Goal: Task Accomplishment & Management: Contribute content

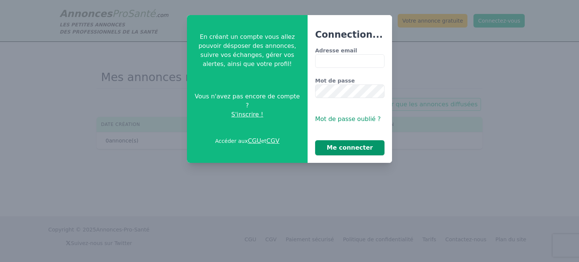
type input "**********"
click at [342, 148] on button "Me connecter" at bounding box center [349, 147] width 69 height 15
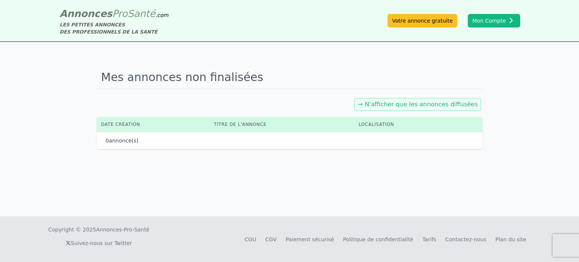
click at [393, 103] on link "→ N'afficher que les annonces diffusées" at bounding box center [418, 104] width 120 height 7
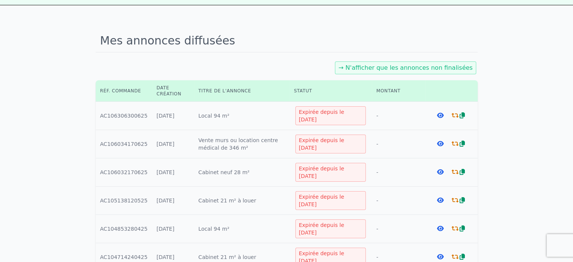
scroll to position [38, 0]
click at [439, 199] on icon at bounding box center [440, 199] width 7 height 6
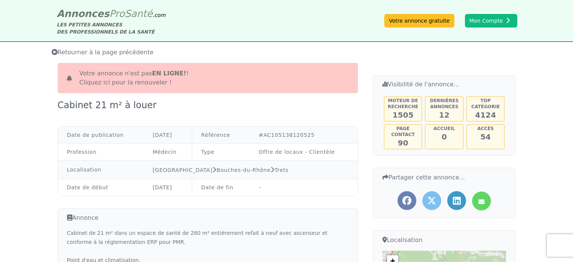
click at [69, 54] on span "Retourner à la page précédente" at bounding box center [103, 52] width 102 height 7
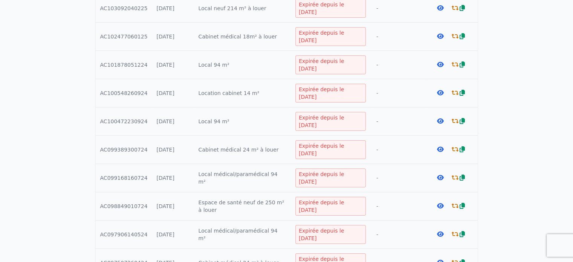
scroll to position [490, 0]
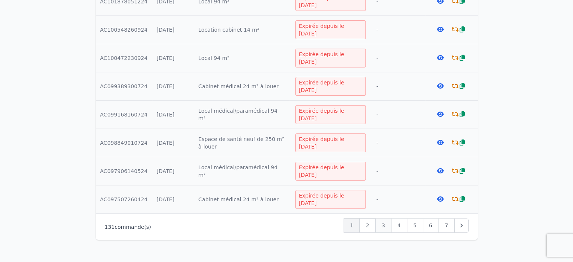
click at [385, 222] on span "3" at bounding box center [383, 226] width 3 height 8
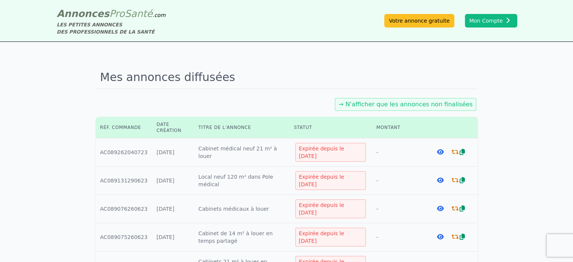
click at [437, 151] on icon at bounding box center [440, 152] width 7 height 6
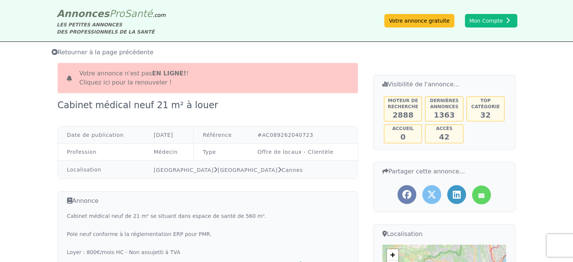
click at [63, 52] on span "Retourner à la page précédente" at bounding box center [103, 52] width 102 height 7
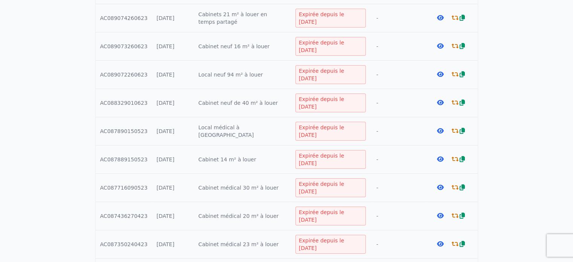
scroll to position [264, 0]
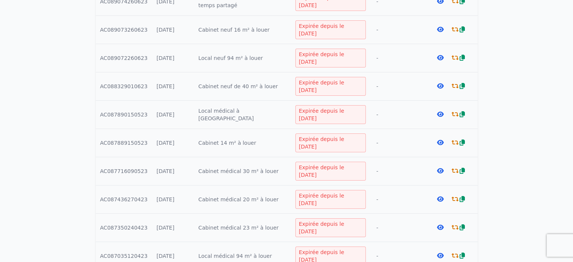
click at [439, 197] on icon at bounding box center [440, 199] width 7 height 6
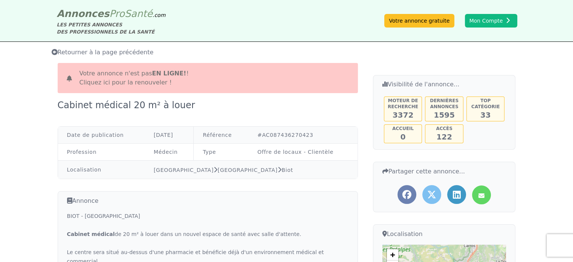
click at [56, 52] on icon at bounding box center [55, 52] width 6 height 6
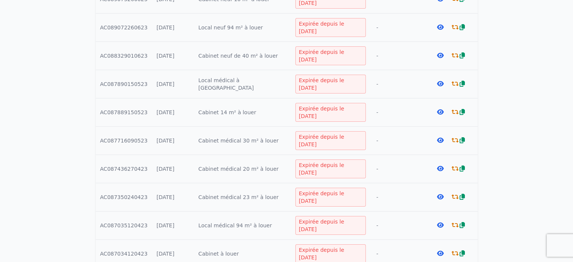
scroll to position [301, 0]
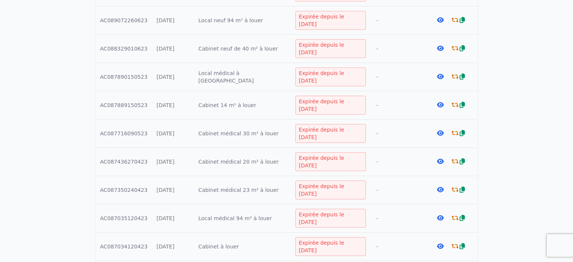
click at [439, 188] on icon at bounding box center [440, 190] width 7 height 6
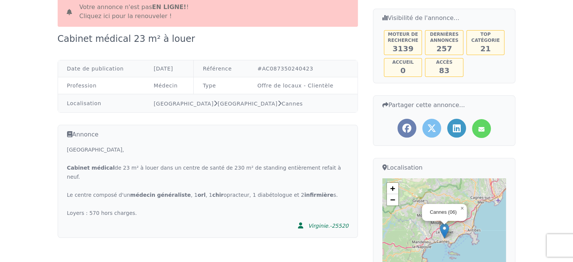
scroll to position [75, 0]
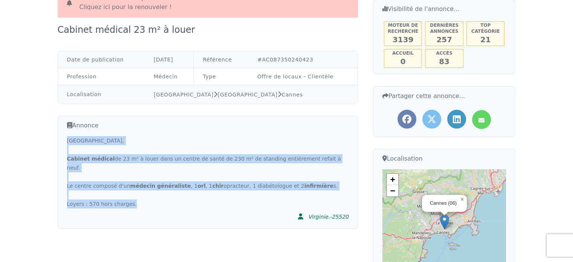
drag, startPoint x: 68, startPoint y: 141, endPoint x: 151, endPoint y: 191, distance: 96.5
click at [151, 191] on div "Cannes centre, Cabinet médical de 23 m² à louer dans un centre de santé de 230 …" at bounding box center [207, 172] width 281 height 72
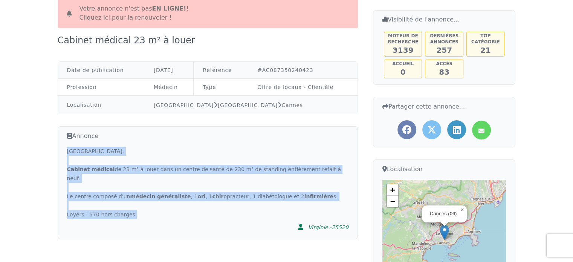
scroll to position [38, 0]
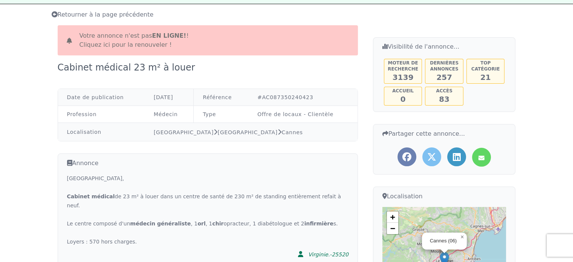
click at [54, 14] on icon at bounding box center [55, 14] width 6 height 6
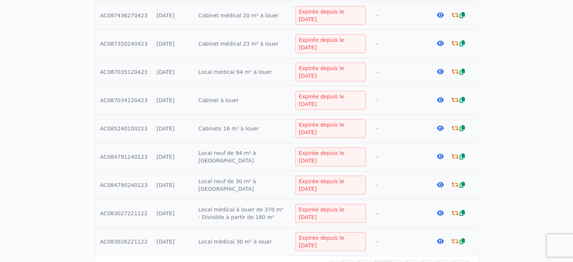
scroll to position [490, 0]
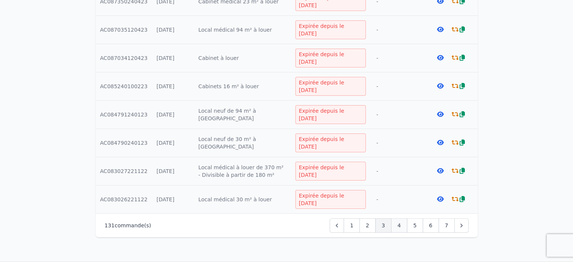
click at [398, 222] on div "4" at bounding box center [399, 225] width 16 height 14
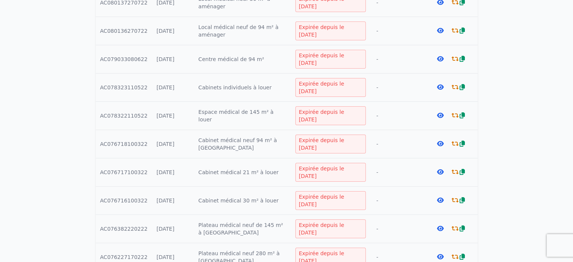
scroll to position [264, 0]
click at [438, 169] on icon at bounding box center [440, 171] width 7 height 6
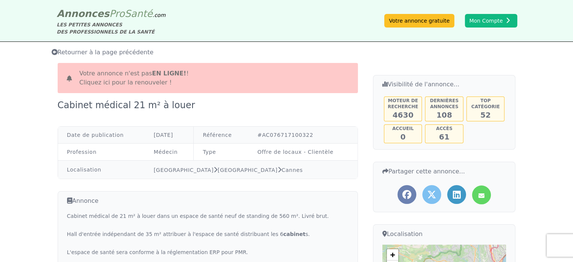
click at [54, 55] on icon at bounding box center [55, 52] width 6 height 6
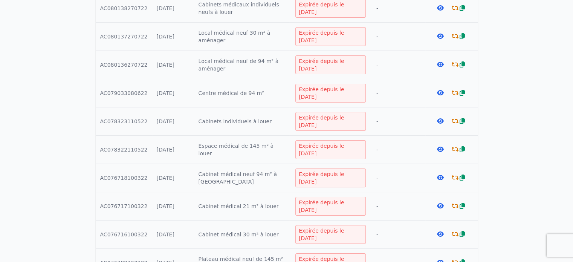
scroll to position [264, 0]
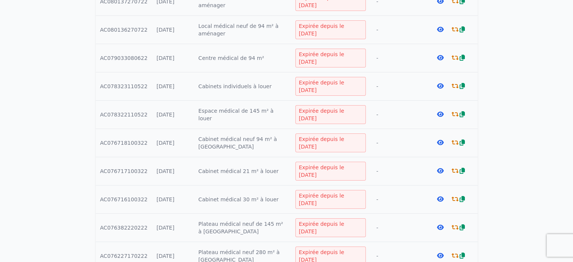
click at [437, 168] on icon at bounding box center [440, 171] width 7 height 6
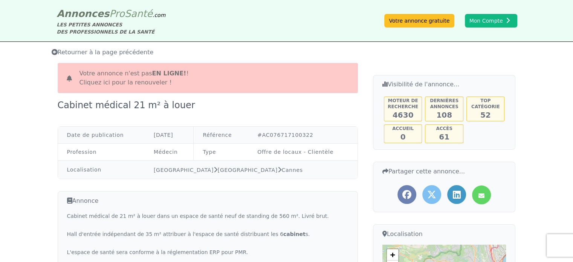
click at [53, 52] on icon at bounding box center [55, 52] width 6 height 6
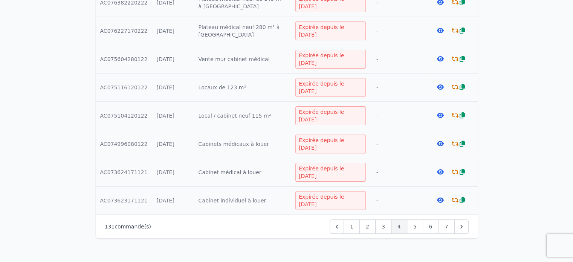
scroll to position [490, 0]
click at [440, 168] on icon at bounding box center [440, 171] width 7 height 6
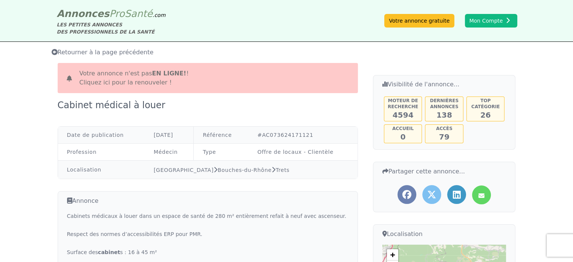
click at [54, 54] on icon at bounding box center [55, 52] width 6 height 6
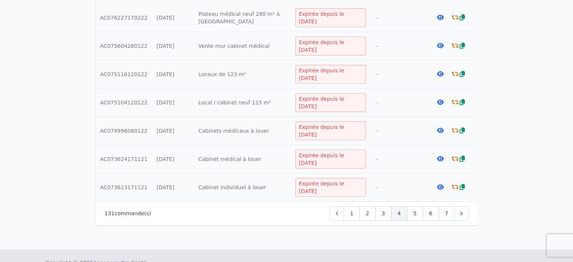
scroll to position [528, 0]
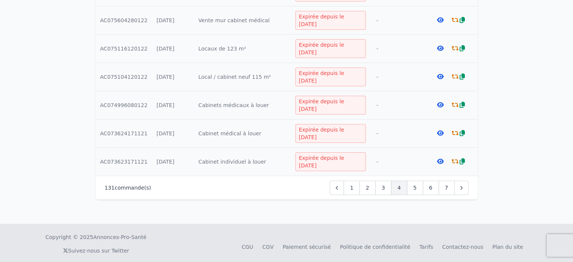
click at [437, 158] on icon at bounding box center [440, 161] width 7 height 6
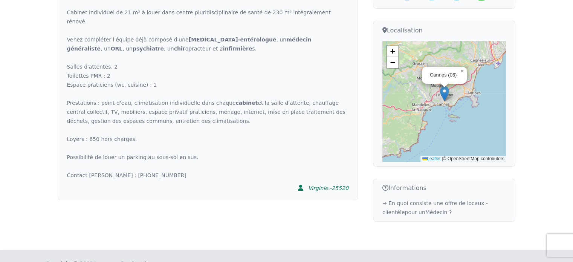
scroll to position [237, 0]
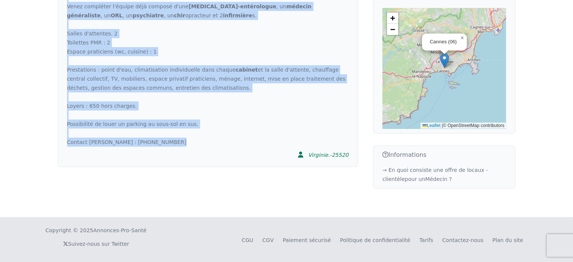
drag, startPoint x: 67, startPoint y: 102, endPoint x: 180, endPoint y: 143, distance: 119.8
click at [180, 143] on div "Annonce Cabinet individuel de 21 m² à louer dans centre pluridisciplinaire de s…" at bounding box center [208, 60] width 300 height 213
copy div "Cabinet individuel de 21 m² à louer dans centre pluridisciplinaire de santé de …"
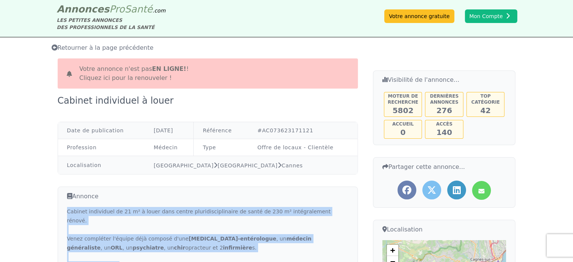
scroll to position [0, 0]
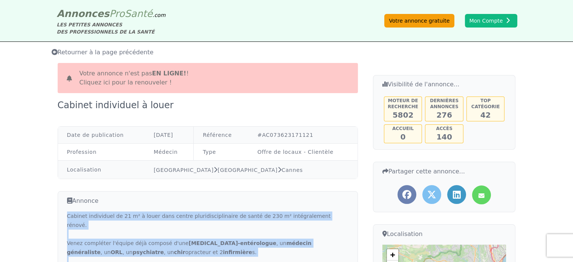
click at [424, 24] on link "Votre annonce gratuite" at bounding box center [419, 21] width 70 height 14
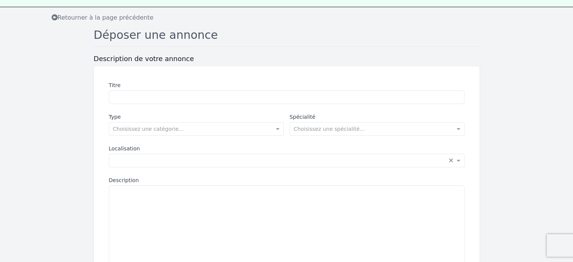
scroll to position [38, 0]
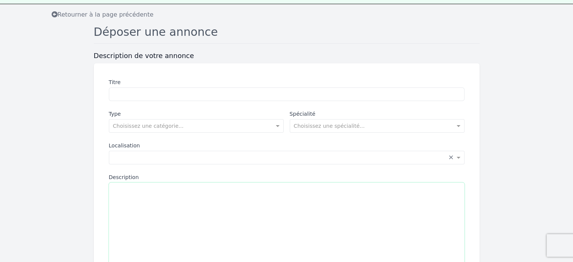
click at [125, 194] on textarea "Description" at bounding box center [287, 224] width 356 height 85
paste textarea "**********"
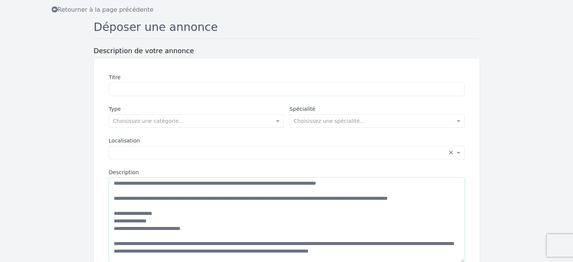
scroll to position [0, 0]
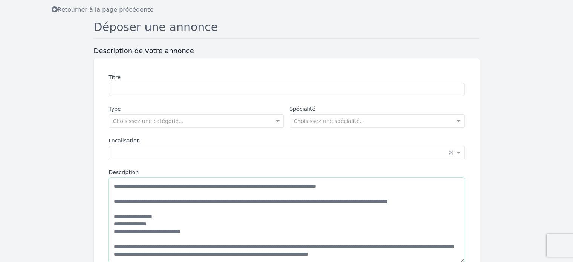
type textarea "**********"
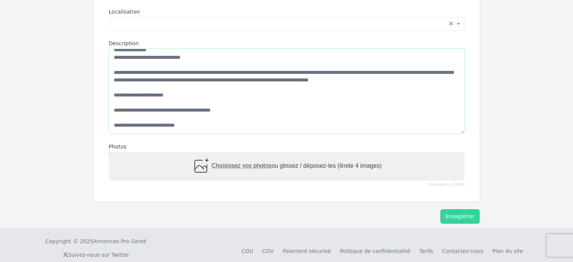
scroll to position [182, 0]
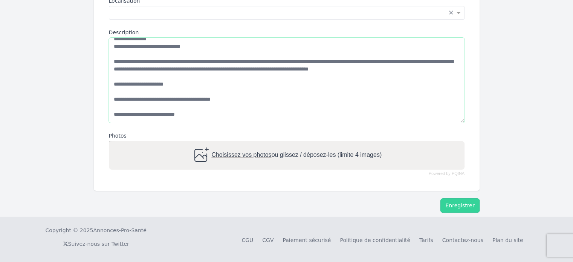
drag, startPoint x: 113, startPoint y: 185, endPoint x: 321, endPoint y: 244, distance: 215.9
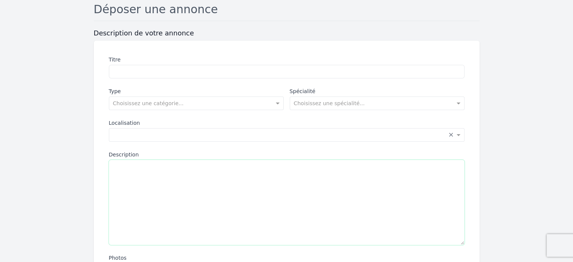
scroll to position [32, 0]
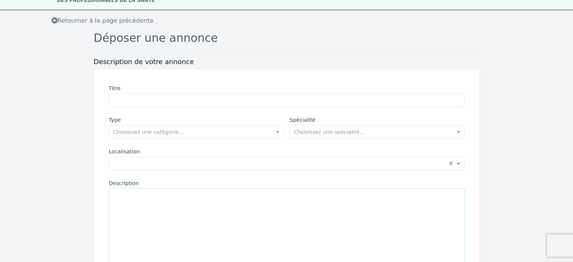
paste textarea "**********"
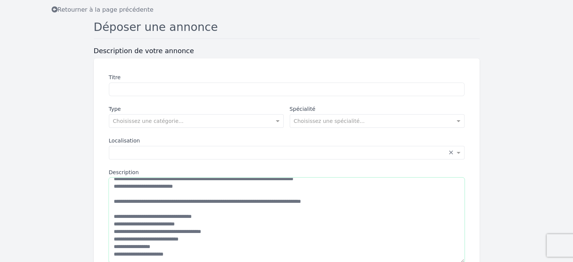
scroll to position [106, 0]
drag, startPoint x: 113, startPoint y: 217, endPoint x: 222, endPoint y: 230, distance: 109.4
click at [222, 230] on textarea "Description" at bounding box center [287, 219] width 356 height 85
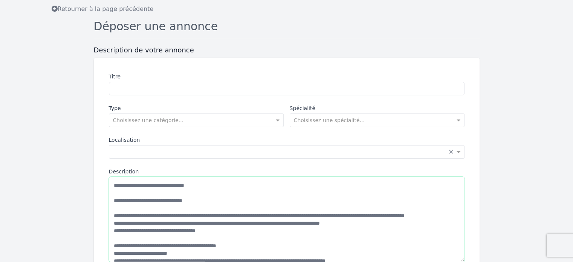
scroll to position [43, 0]
click at [115, 189] on textarea "**********" at bounding box center [287, 219] width 356 height 85
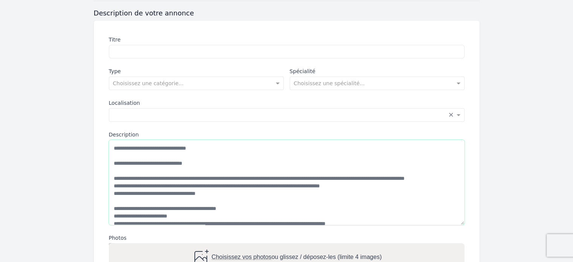
scroll to position [0, 0]
drag, startPoint x: 115, startPoint y: 147, endPoint x: 208, endPoint y: 162, distance: 93.8
click at [208, 162] on textarea "**********" at bounding box center [287, 182] width 356 height 85
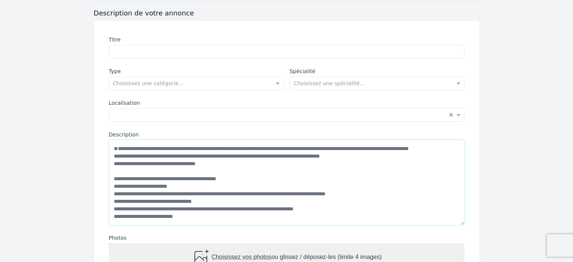
click at [115, 161] on textarea "**********" at bounding box center [287, 182] width 356 height 85
click at [145, 156] on textarea "**********" at bounding box center [287, 182] width 356 height 85
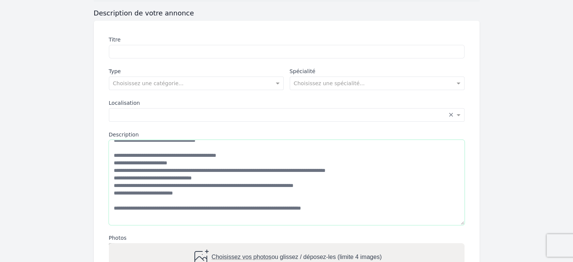
scroll to position [23, 0]
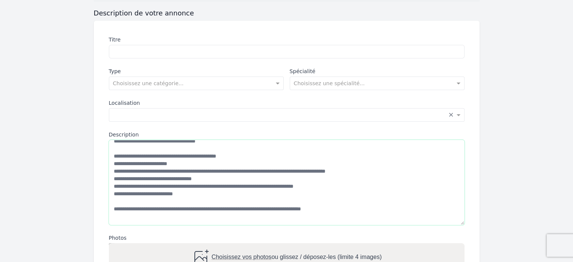
click at [181, 179] on textarea "**********" at bounding box center [287, 182] width 356 height 85
click at [178, 180] on textarea "**********" at bounding box center [287, 182] width 356 height 85
drag, startPoint x: 170, startPoint y: 194, endPoint x: 335, endPoint y: 195, distance: 165.1
click at [335, 195] on textarea "**********" at bounding box center [287, 182] width 356 height 85
click at [390, 176] on textarea "**********" at bounding box center [287, 182] width 356 height 85
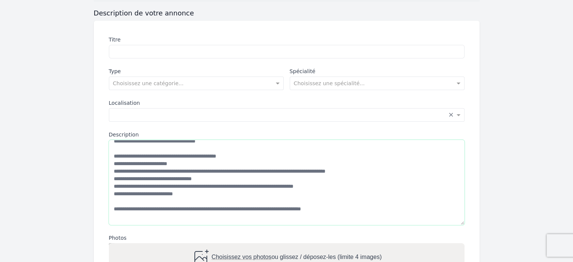
paste textarea "**********"
click at [380, 178] on textarea "**********" at bounding box center [287, 182] width 356 height 85
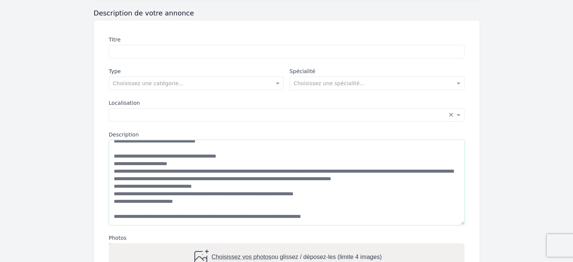
drag, startPoint x: 118, startPoint y: 201, endPoint x: 351, endPoint y: 208, distance: 233.3
click at [351, 208] on textarea "Description" at bounding box center [287, 182] width 356 height 85
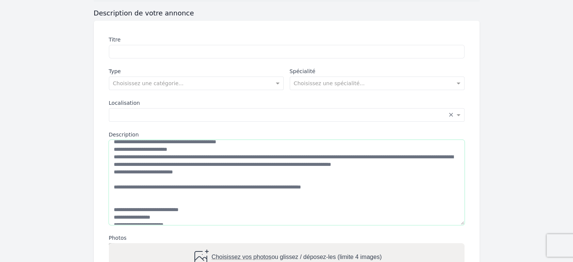
scroll to position [38, 0]
click at [247, 173] on textarea "**********" at bounding box center [287, 182] width 356 height 85
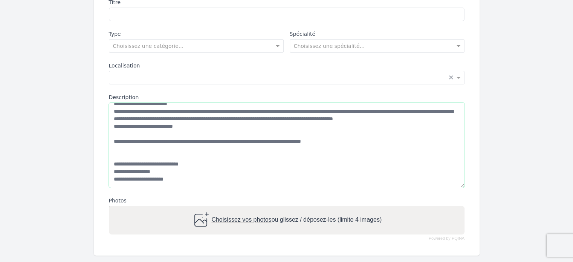
scroll to position [118, 0]
drag, startPoint x: 112, startPoint y: 139, endPoint x: 344, endPoint y: 138, distance: 232.1
click at [344, 138] on textarea "**********" at bounding box center [287, 144] width 356 height 85
click at [327, 155] on textarea "**********" at bounding box center [287, 144] width 356 height 85
drag, startPoint x: 113, startPoint y: 162, endPoint x: 181, endPoint y: 176, distance: 69.6
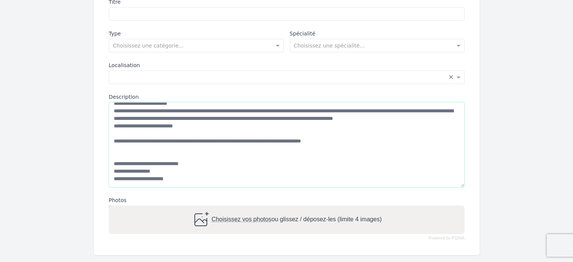
click at [181, 176] on textarea "**********" at bounding box center [287, 144] width 356 height 85
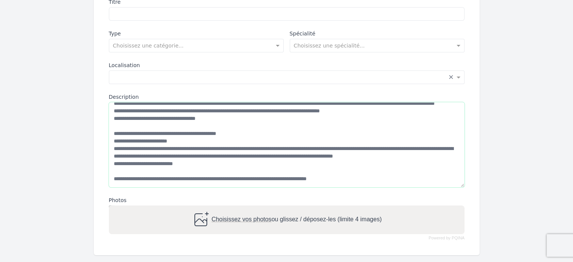
scroll to position [38, 0]
click at [113, 163] on textarea "**********" at bounding box center [287, 144] width 356 height 85
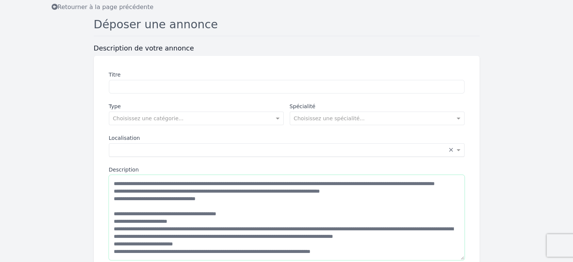
scroll to position [43, 0]
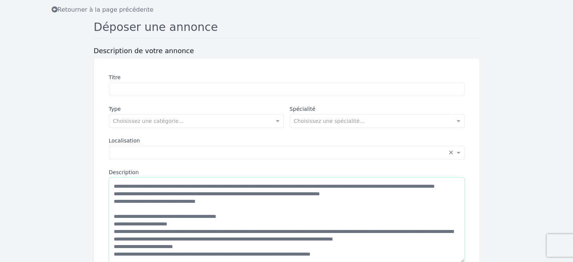
type textarea "**********"
click at [141, 85] on input "Titre" at bounding box center [287, 90] width 356 height 14
type input "**********"
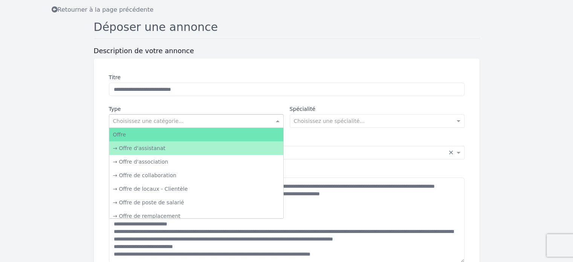
click at [150, 120] on input "text" at bounding box center [188, 120] width 151 height 8
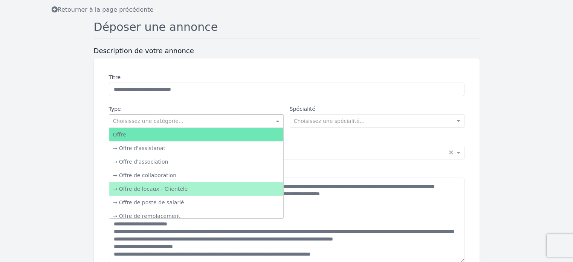
click at [151, 185] on div "→ Offre de locaux - Clientèle" at bounding box center [196, 189] width 174 height 14
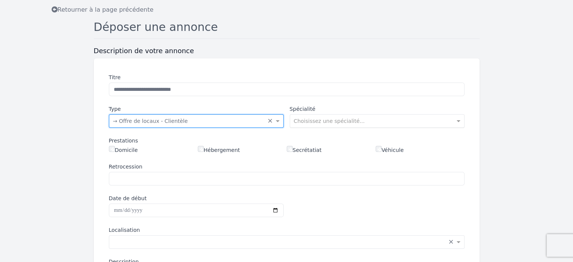
click at [342, 120] on input "text" at bounding box center [369, 120] width 151 height 8
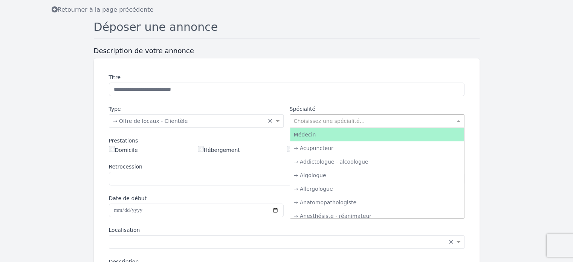
click at [332, 138] on div "Médecin" at bounding box center [377, 135] width 174 height 14
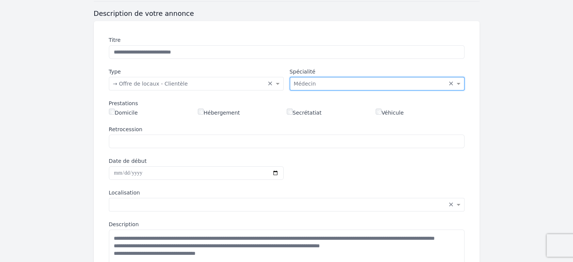
scroll to position [80, 0]
click at [166, 173] on input "Date de début" at bounding box center [196, 173] width 175 height 14
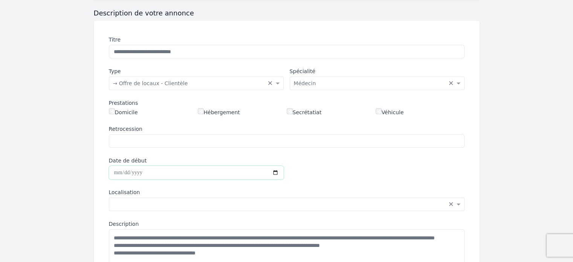
click at [275, 173] on input "Date de début" at bounding box center [196, 173] width 175 height 14
type input "**********"
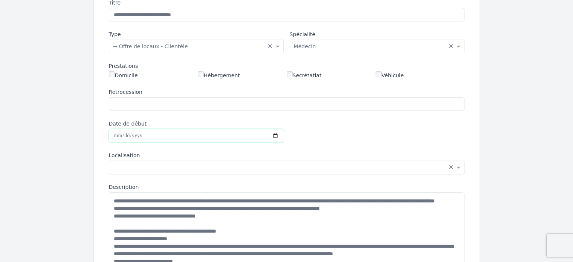
scroll to position [118, 0]
click at [188, 164] on input "text" at bounding box center [279, 166] width 332 height 8
type input "*"
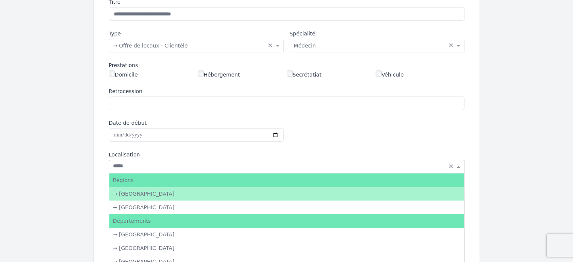
type input "******"
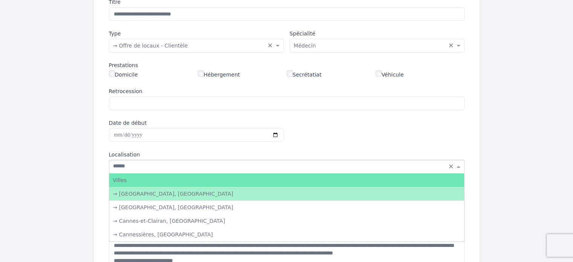
click at [175, 195] on div "→ [GEOGRAPHIC_DATA], [GEOGRAPHIC_DATA]" at bounding box center [286, 194] width 355 height 14
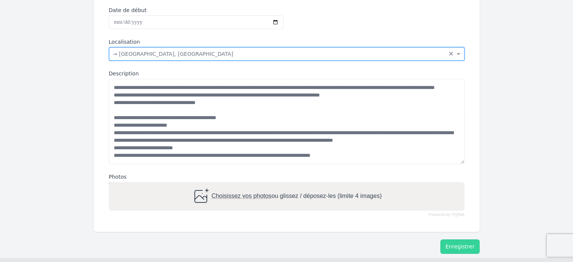
scroll to position [231, 0]
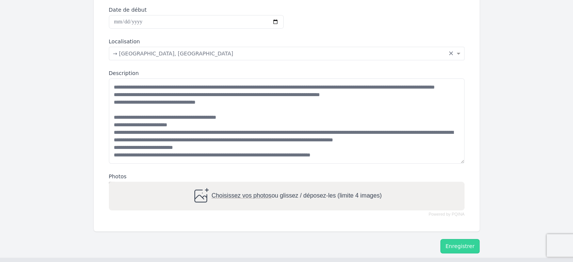
click at [250, 195] on span "Choisissez vos photos" at bounding box center [241, 195] width 60 height 6
click at [250, 184] on input "Choisissez vos photos ou glissez / déposez-les (limite 4 images)" at bounding box center [287, 183] width 356 height 2
type input "**********"
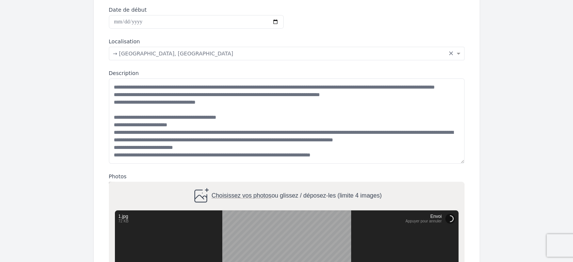
click at [257, 192] on span "Choisissez vos photos" at bounding box center [241, 195] width 60 height 6
click at [257, 184] on input "Choisissez vos photos ou glissez / déposez-les (limite 4 images)" at bounding box center [287, 183] width 356 height 2
type input "**********"
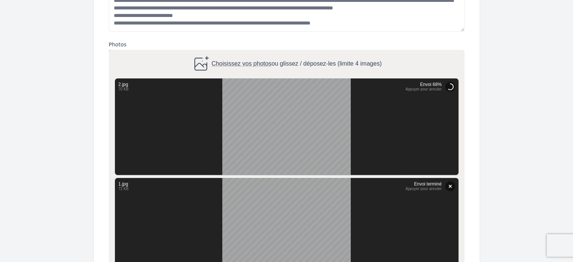
scroll to position [360, 0]
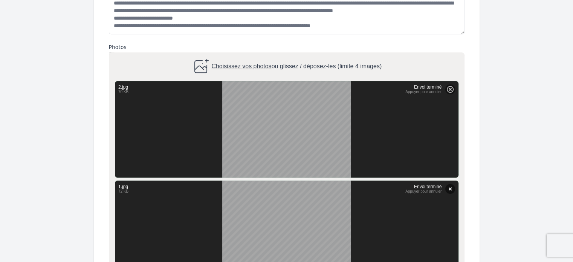
click at [249, 68] on span "Choisissez vos photos" at bounding box center [241, 66] width 60 height 6
click at [249, 55] on input "Choisissez vos photos ou glissez / déposez-les (limite 4 images)" at bounding box center [287, 53] width 356 height 2
type input "**********"
click at [235, 64] on span "Choisissez vos photos" at bounding box center [241, 66] width 60 height 6
click at [235, 55] on input "Choisissez vos photos ou glissez / déposez-les (limite 4 images)" at bounding box center [287, 53] width 356 height 2
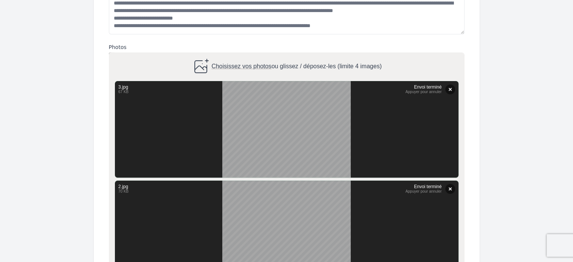
type input "**********"
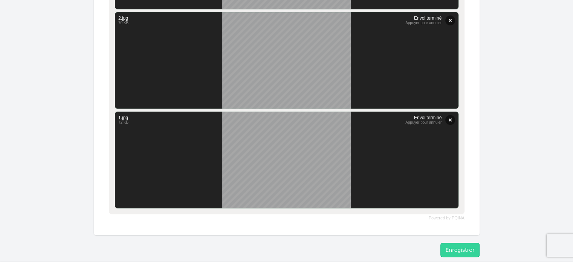
scroll to position [650, 0]
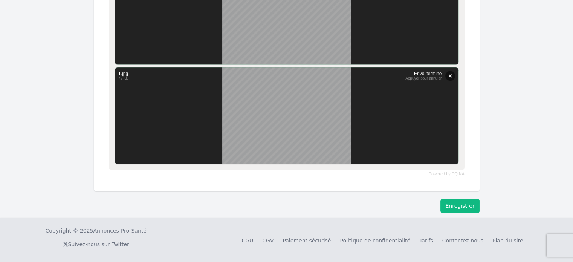
click at [465, 203] on button "Enregistrer" at bounding box center [460, 206] width 39 height 14
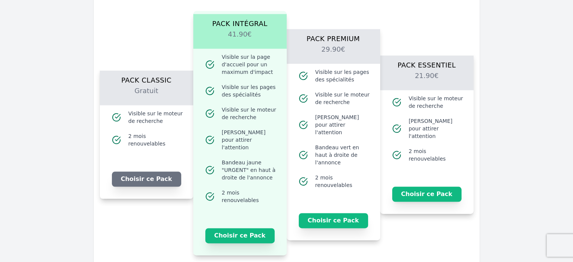
scroll to position [876, 0]
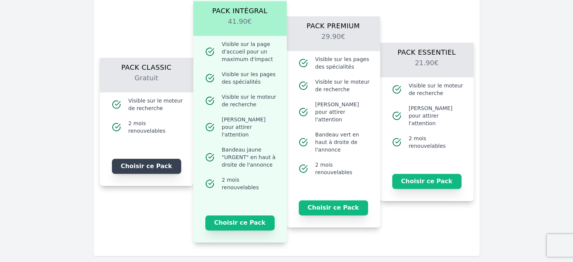
click at [166, 161] on button "Choisir ce Pack" at bounding box center [146, 166] width 69 height 15
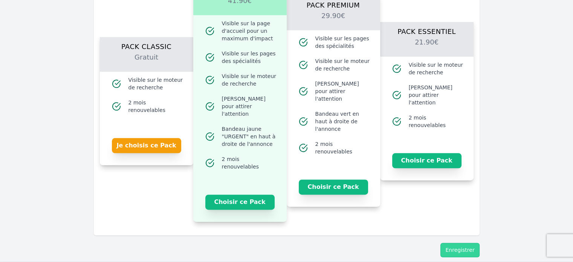
scroll to position [933, 0]
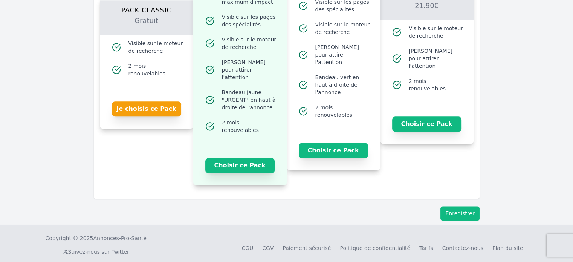
click at [463, 206] on button "Enregistrer" at bounding box center [460, 213] width 39 height 14
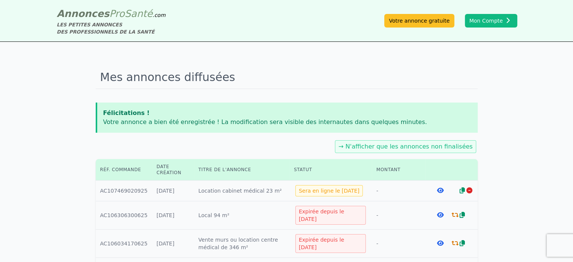
click at [441, 190] on icon at bounding box center [440, 190] width 7 height 6
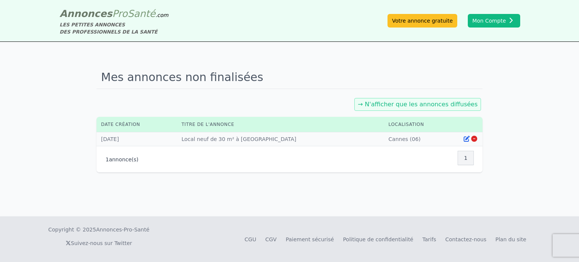
click at [436, 104] on link "→ N'afficher que les annonces diffusées" at bounding box center [418, 104] width 120 height 7
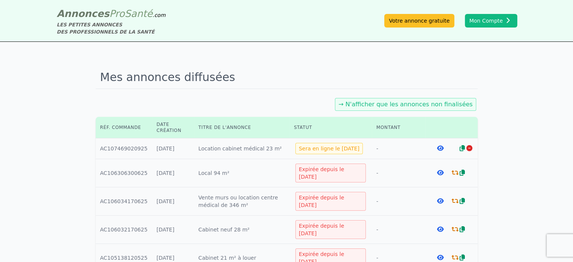
click at [437, 173] on icon at bounding box center [440, 173] width 7 height 6
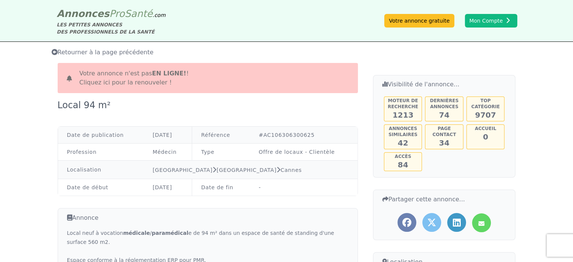
click at [118, 81] on link "Cliquez ici pour la renouveler !" at bounding box center [126, 82] width 92 height 7
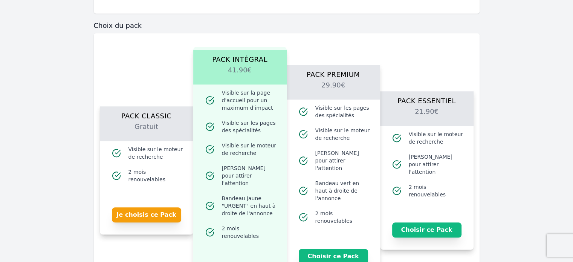
scroll to position [829, 0]
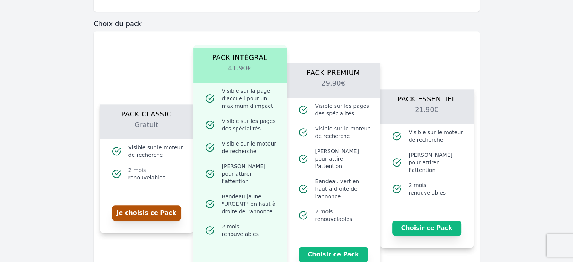
click at [134, 207] on button "Je choisis ce Pack" at bounding box center [146, 212] width 69 height 15
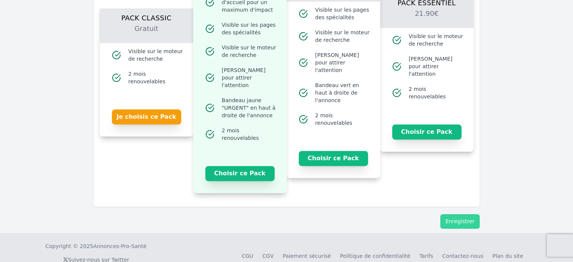
scroll to position [933, 0]
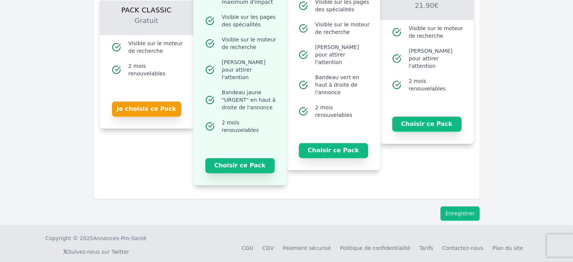
click at [467, 207] on button "Enregistrer" at bounding box center [460, 213] width 39 height 14
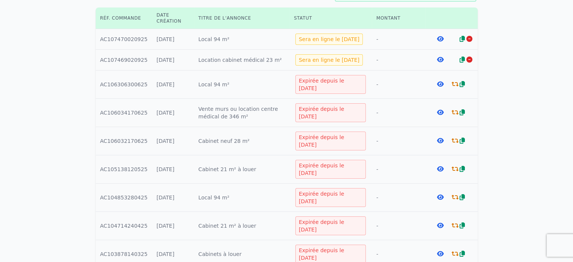
scroll to position [151, 0]
click at [437, 167] on icon at bounding box center [440, 170] width 7 height 6
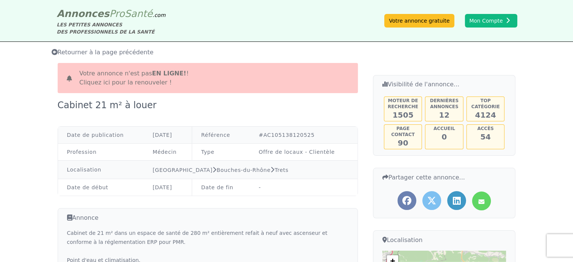
click at [131, 81] on link "Cliquez ici pour la renouveler !" at bounding box center [126, 82] width 92 height 7
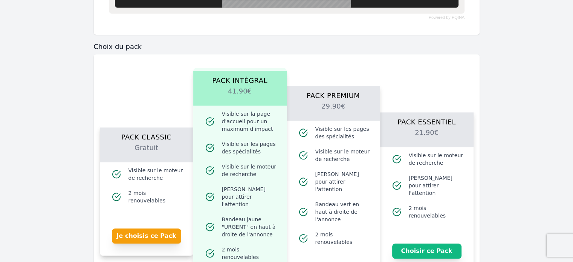
scroll to position [829, 0]
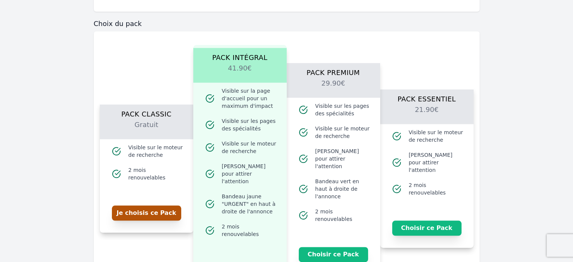
click at [148, 207] on button "Je choisis ce Pack" at bounding box center [146, 212] width 69 height 15
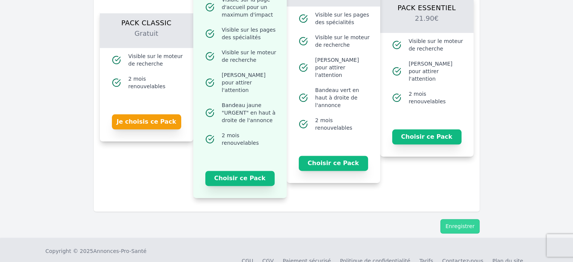
scroll to position [933, 0]
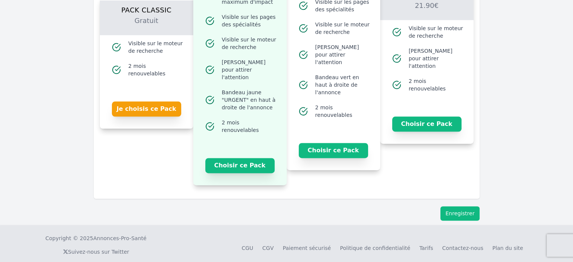
click at [462, 207] on button "Enregistrer" at bounding box center [460, 213] width 39 height 14
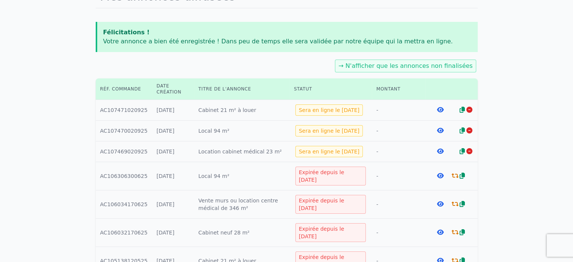
scroll to position [113, 0]
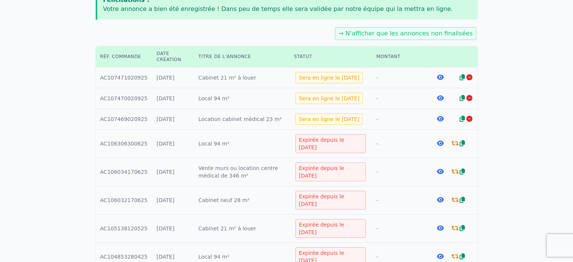
click at [437, 200] on icon at bounding box center [440, 200] width 7 height 6
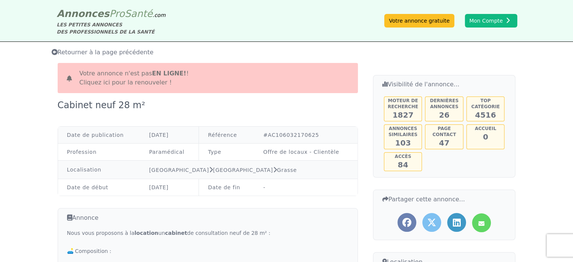
click at [107, 80] on link "Cliquez ici pour la renouveler !" at bounding box center [126, 82] width 92 height 7
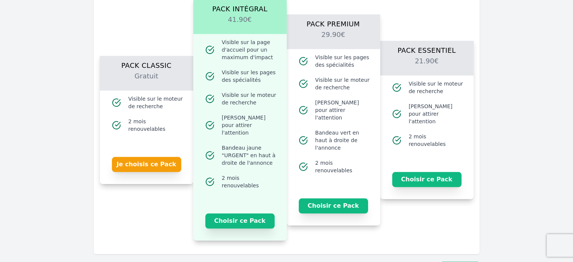
scroll to position [716, 0]
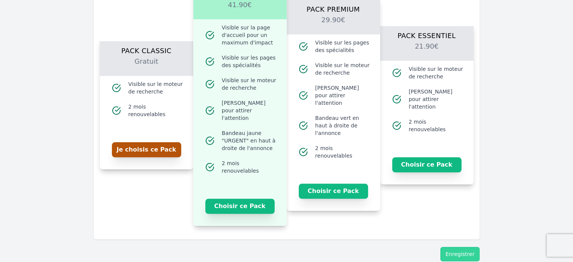
click at [155, 144] on button "Je choisis ce Pack" at bounding box center [146, 149] width 69 height 15
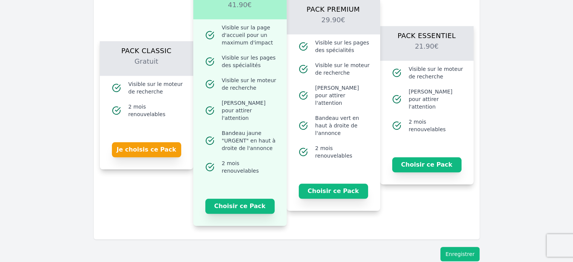
click at [461, 247] on button "Enregistrer" at bounding box center [460, 254] width 39 height 14
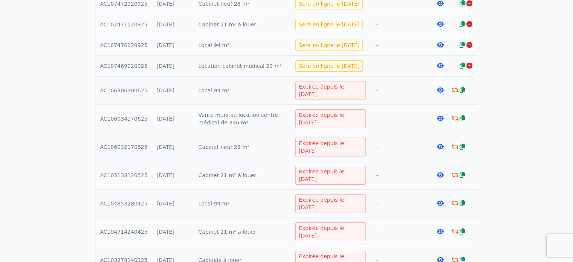
scroll to position [188, 0]
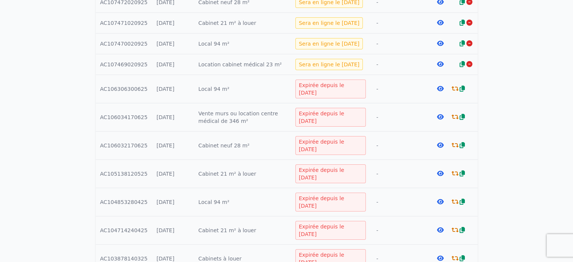
click at [440, 144] on icon at bounding box center [440, 145] width 7 height 6
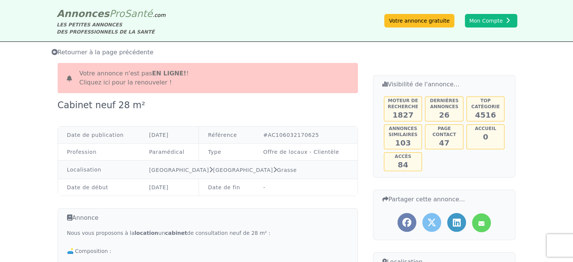
click at [75, 49] on span "Retourner à la page précédente" at bounding box center [103, 52] width 102 height 7
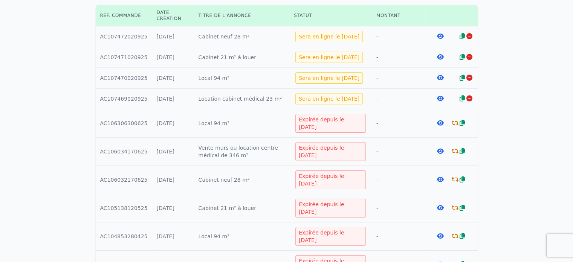
scroll to position [155, 0]
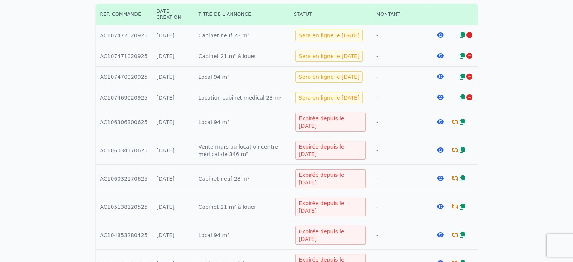
click at [437, 98] on icon at bounding box center [440, 97] width 7 height 6
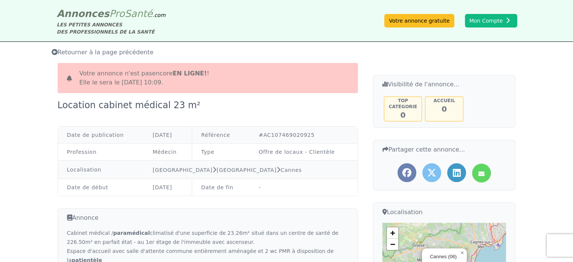
click at [62, 52] on span "Retourner à la page précédente" at bounding box center [103, 52] width 102 height 7
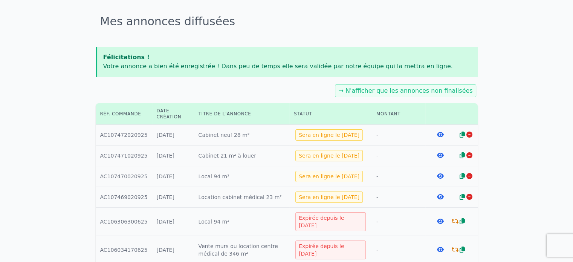
scroll to position [80, 0]
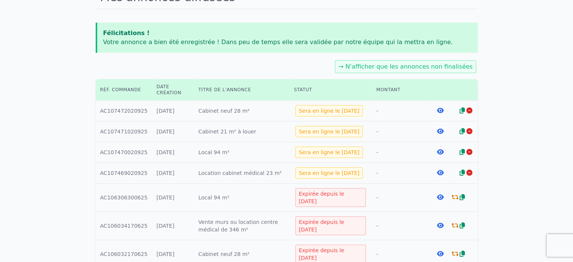
click at [437, 110] on icon at bounding box center [440, 110] width 7 height 6
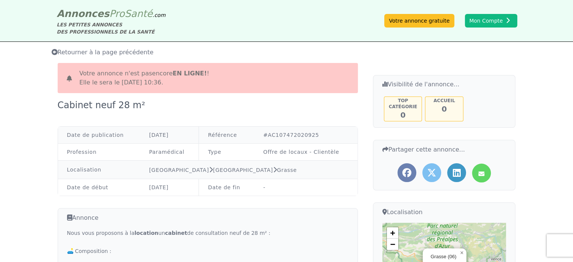
click at [65, 52] on span "Retourner à la page précédente" at bounding box center [103, 52] width 102 height 7
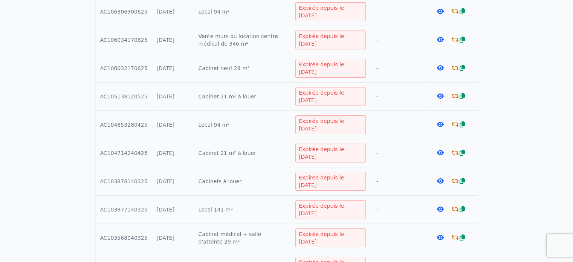
scroll to position [268, 0]
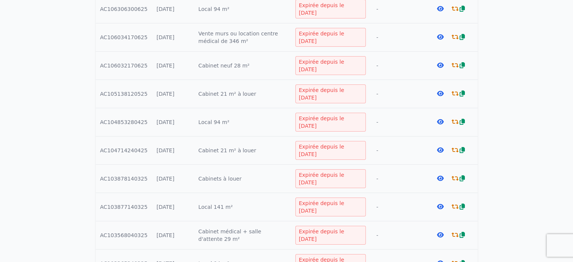
click at [437, 148] on icon at bounding box center [440, 150] width 7 height 6
